Goal: Navigation & Orientation: Find specific page/section

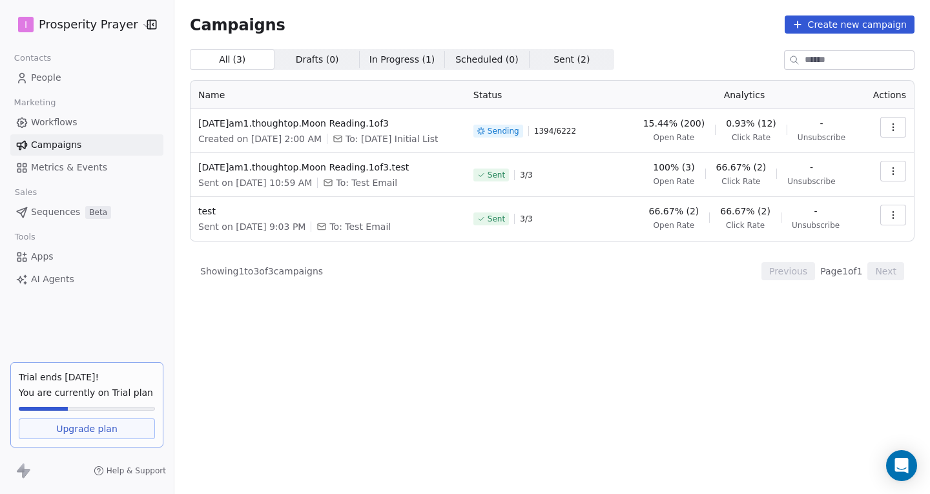
click at [419, 376] on div "All ( 3 ) All ( 3 ) Drafts ( 0 ) Drafts ( 0 ) In Progress ( 1 ) In Progress ( 1…" at bounding box center [552, 214] width 725 height 331
click at [501, 369] on div "All ( 3 ) All ( 3 ) Drafts ( 0 ) Drafts ( 0 ) In Progress ( 1 ) In Progress ( 1…" at bounding box center [552, 214] width 725 height 331
